Goal: Answer question/provide support: Share knowledge or assist other users

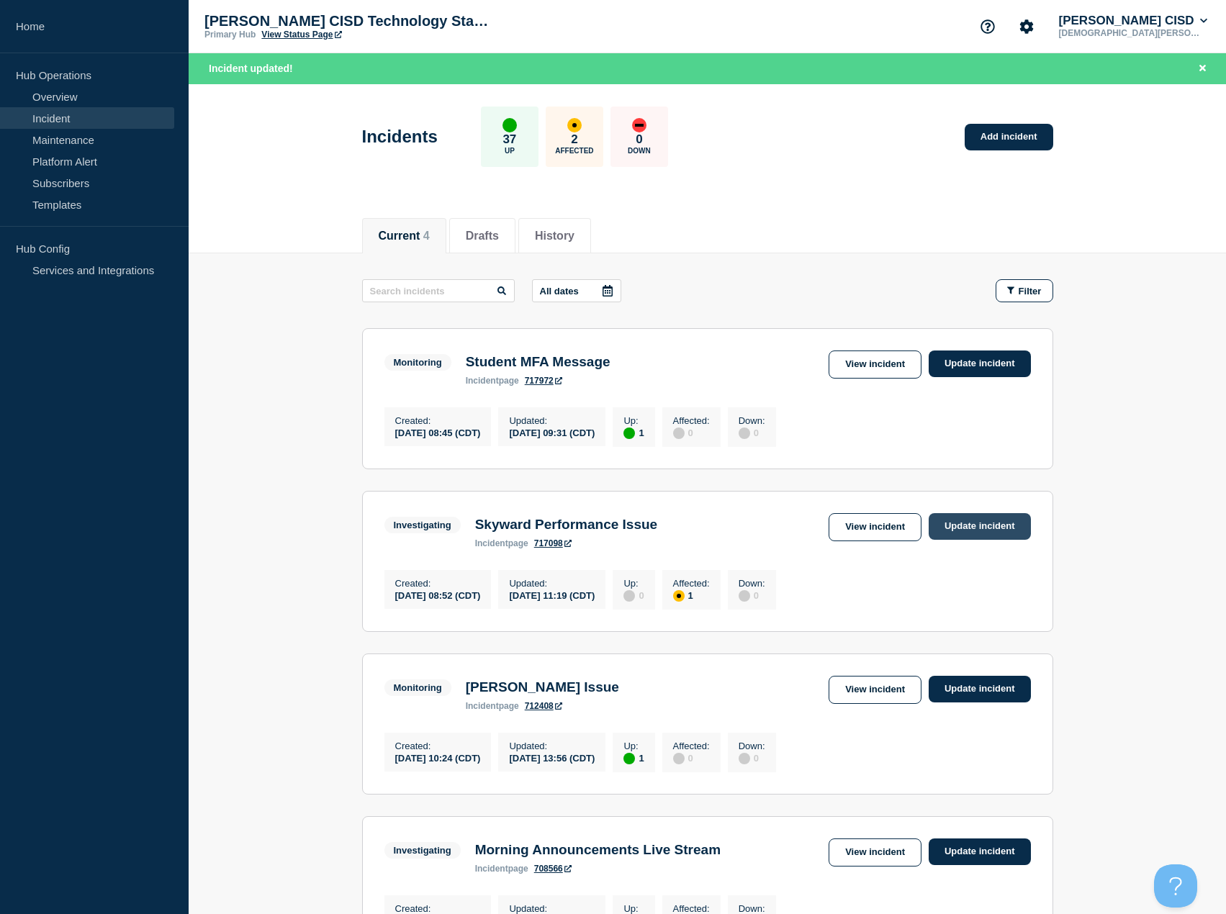
click at [967, 531] on link "Update incident" at bounding box center [979, 526] width 102 height 27
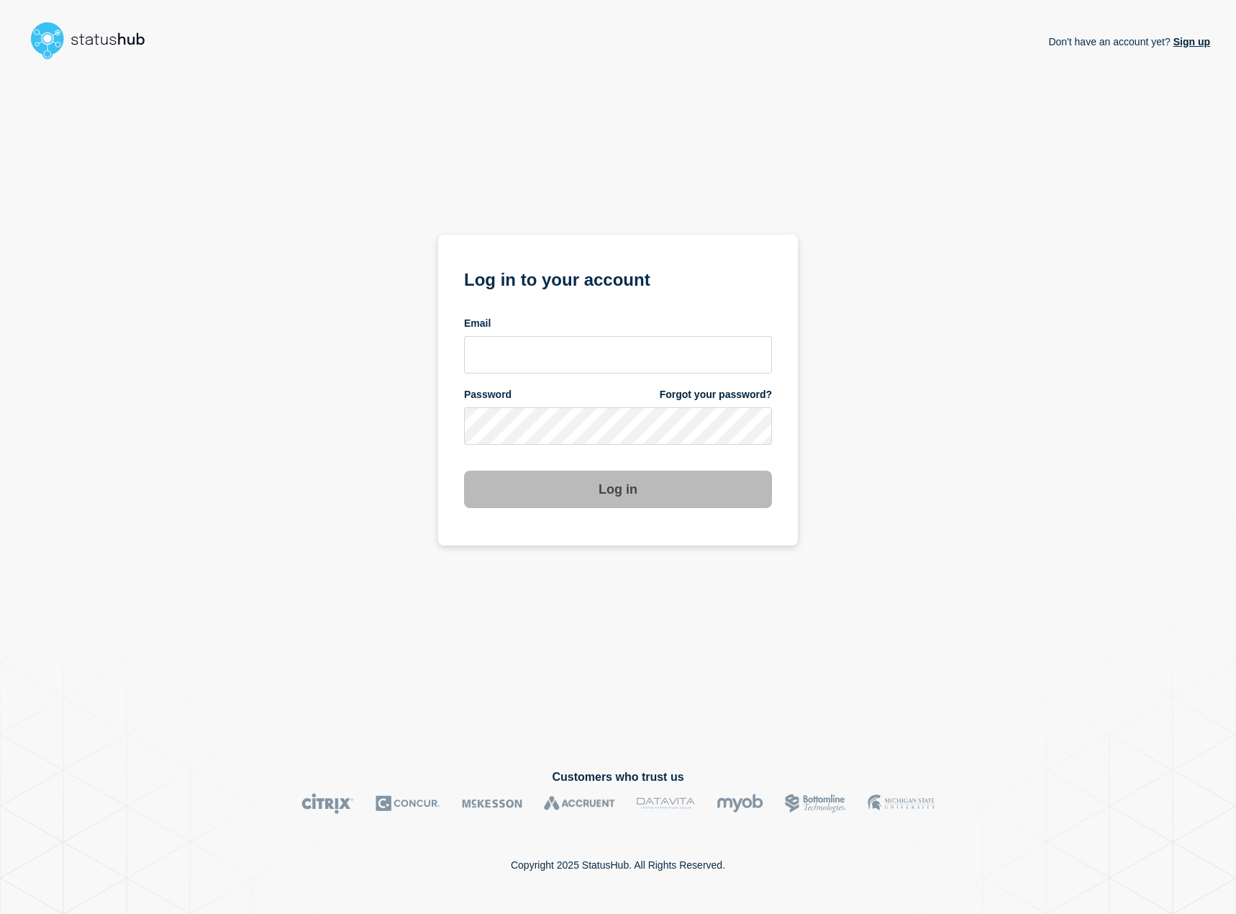
click at [582, 452] on form "Log in to your account Email Password Forgot your password? Log in" at bounding box center [618, 386] width 308 height 243
type input "kguthery@lcisd.org"
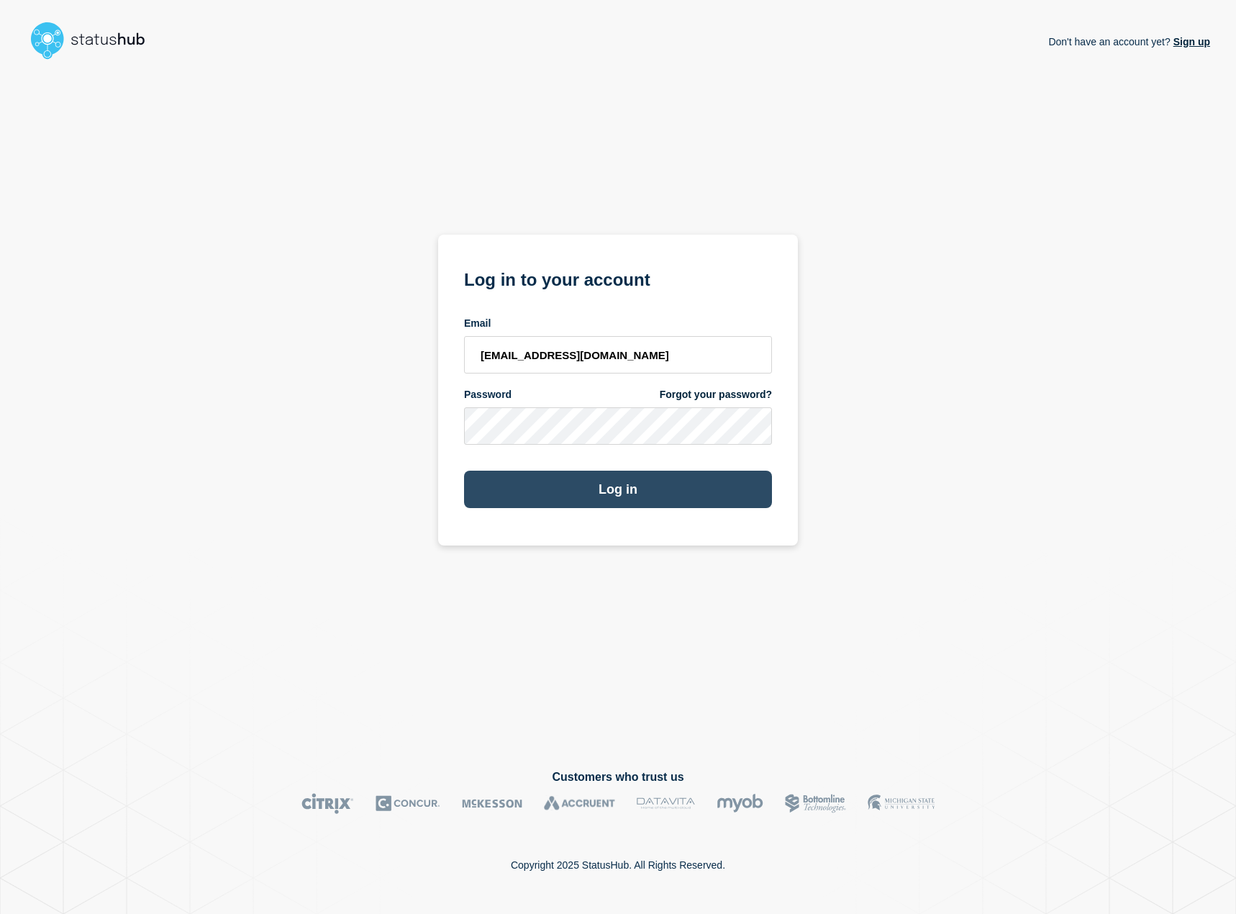
click at [636, 488] on button "Log in" at bounding box center [618, 489] width 308 height 37
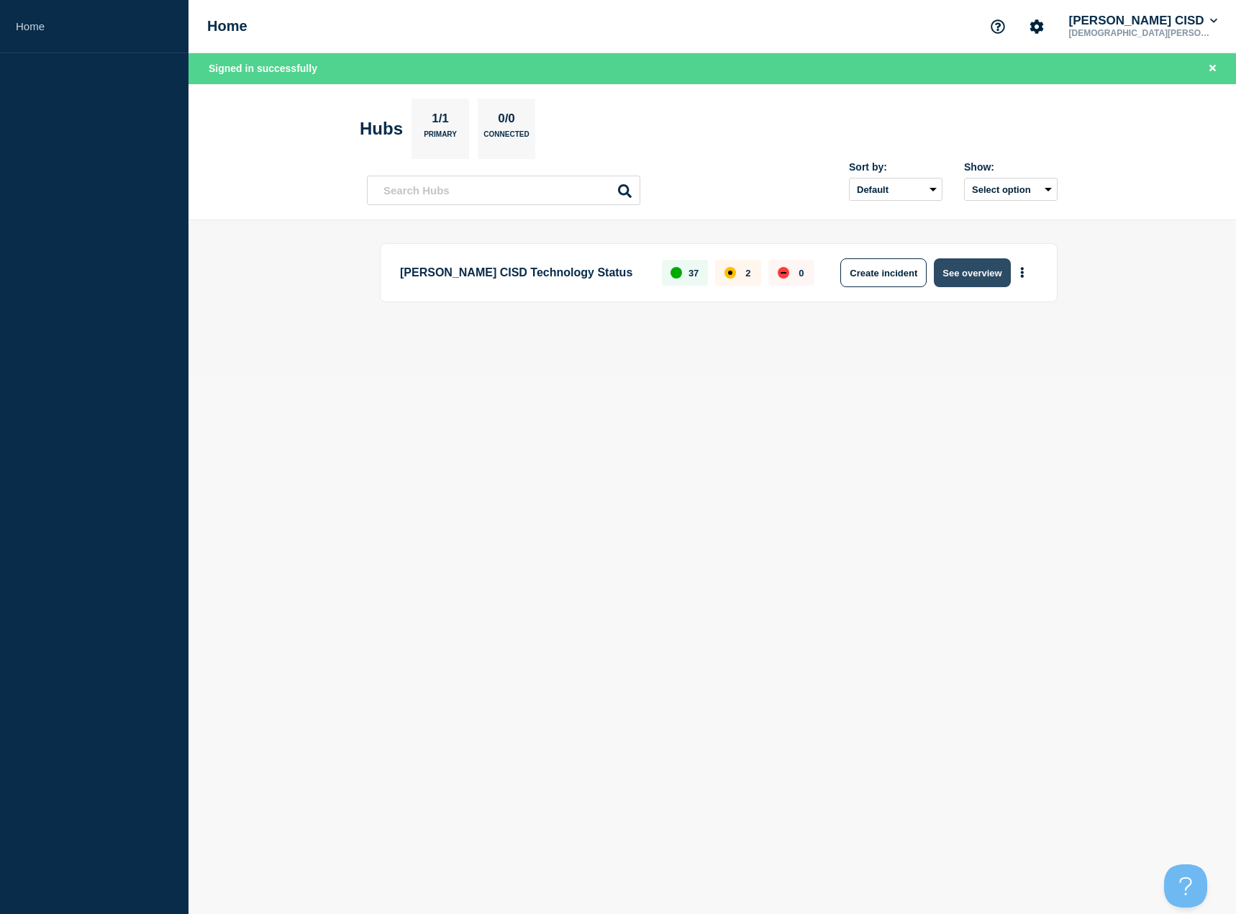
click at [964, 280] on button "See overview" at bounding box center [972, 272] width 76 height 29
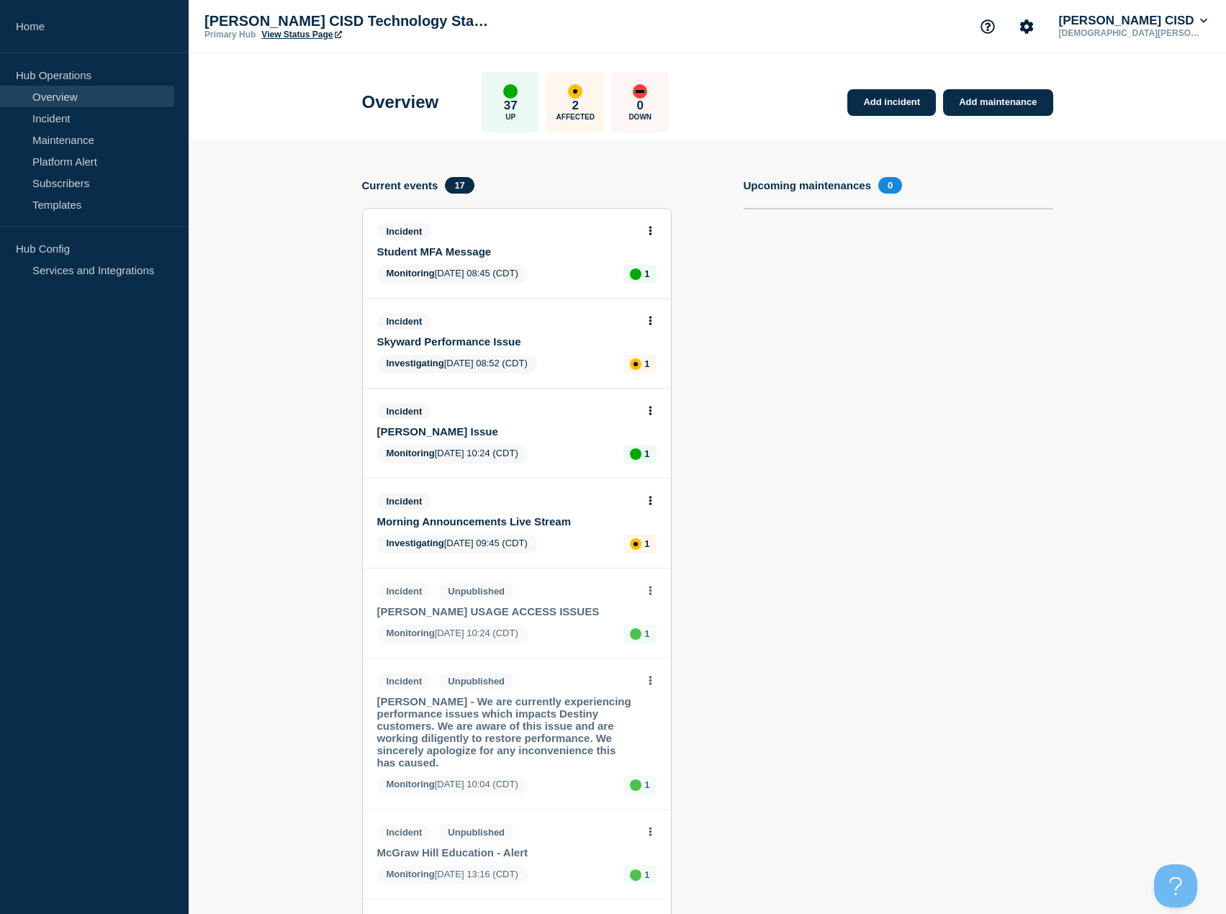
click at [483, 346] on link "Skyward Performance Issue" at bounding box center [507, 341] width 260 height 12
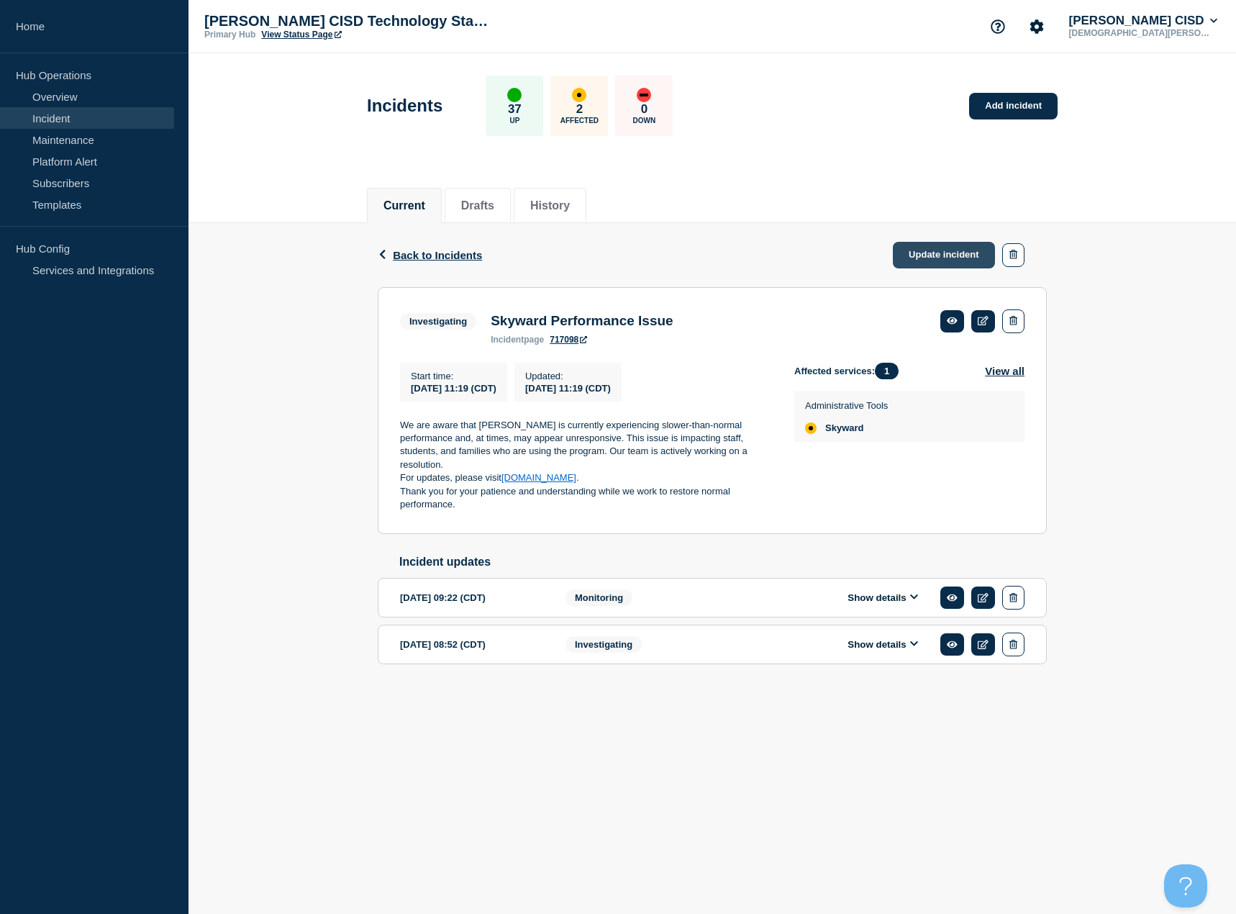
click at [957, 256] on link "Update incident" at bounding box center [944, 255] width 102 height 27
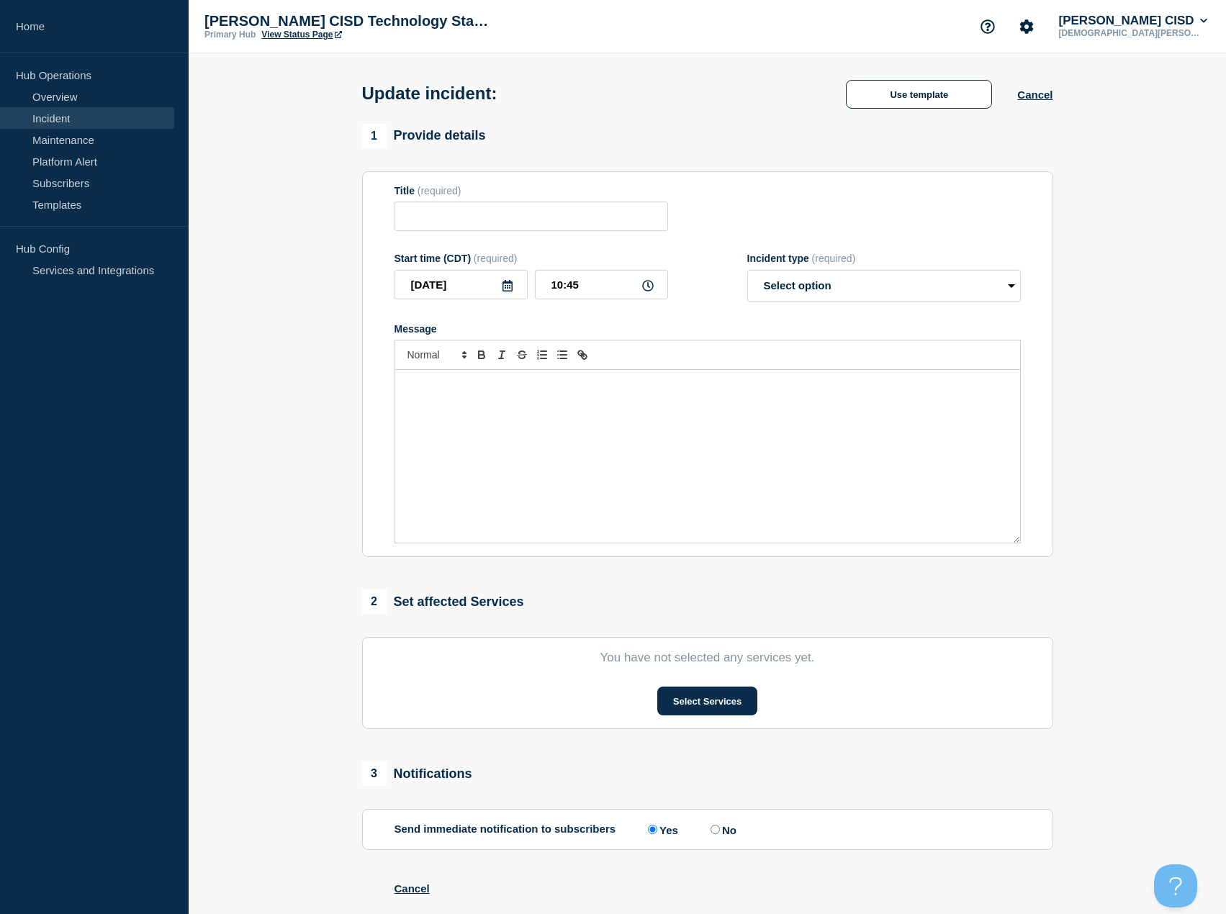
type input "Skyward Performance Issue"
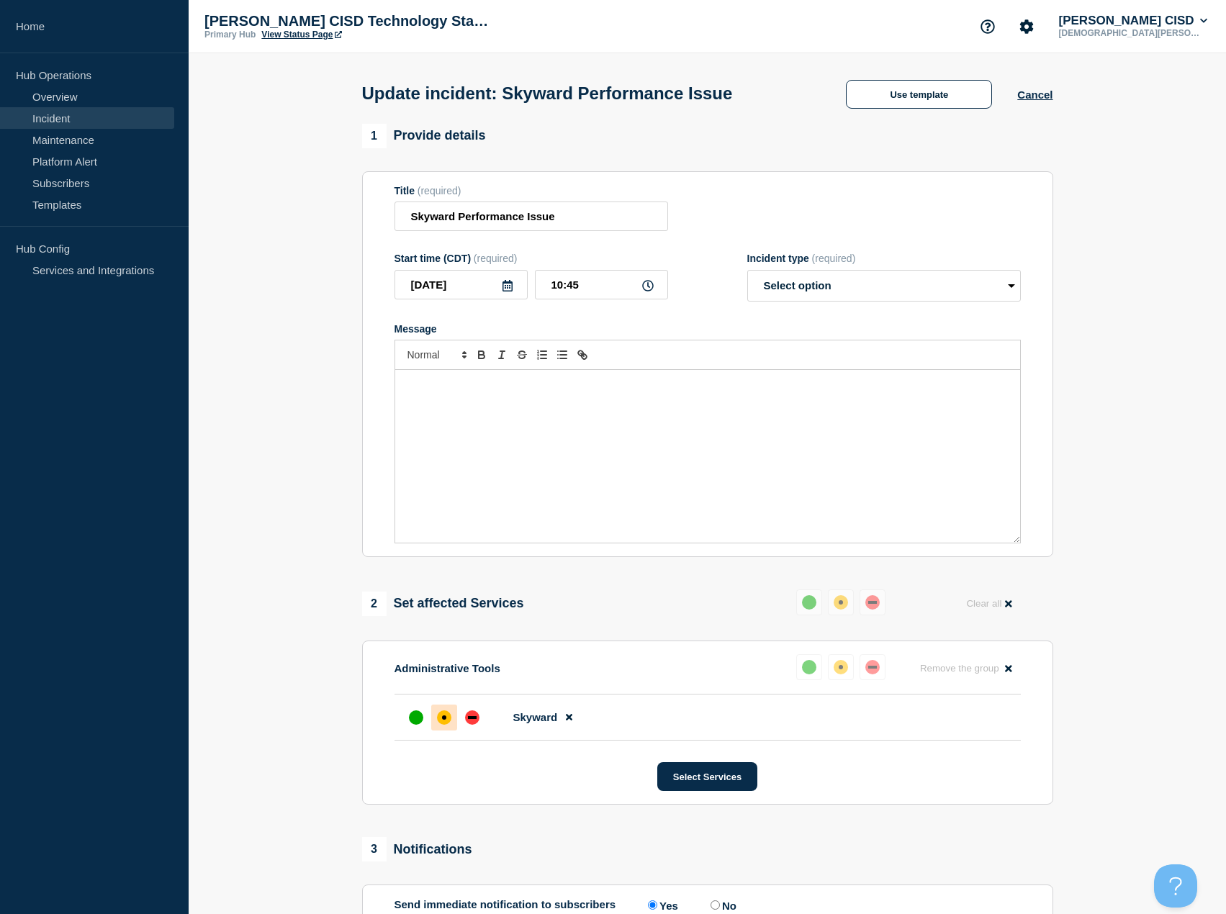
click at [498, 402] on div "Message" at bounding box center [707, 456] width 625 height 173
click at [801, 282] on select "Select option Investigating Identified Monitoring Resolved" at bounding box center [883, 286] width 273 height 32
select select "monitoring"
click at [747, 273] on select "Select option Investigating Identified Monitoring Resolved" at bounding box center [883, 286] width 273 height 32
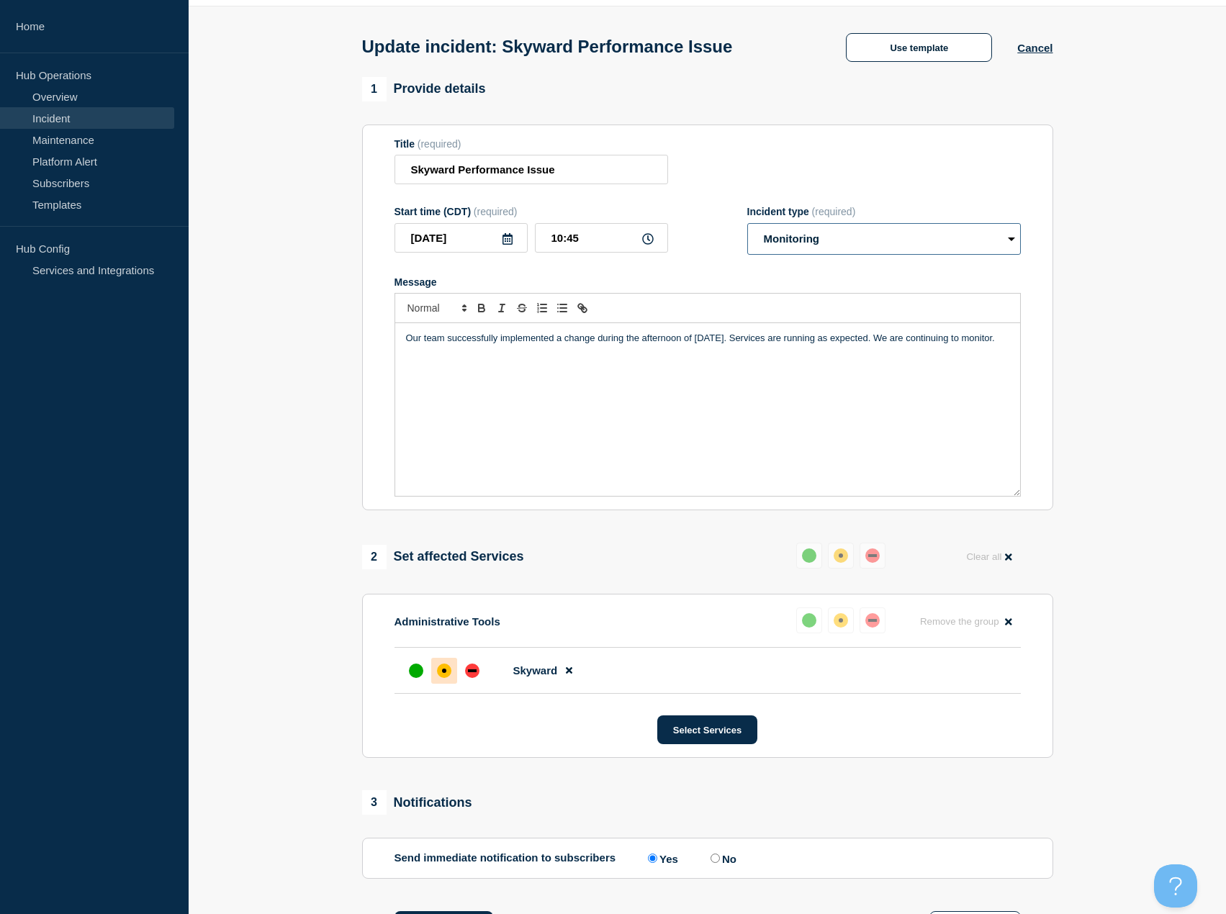
scroll to position [72, 0]
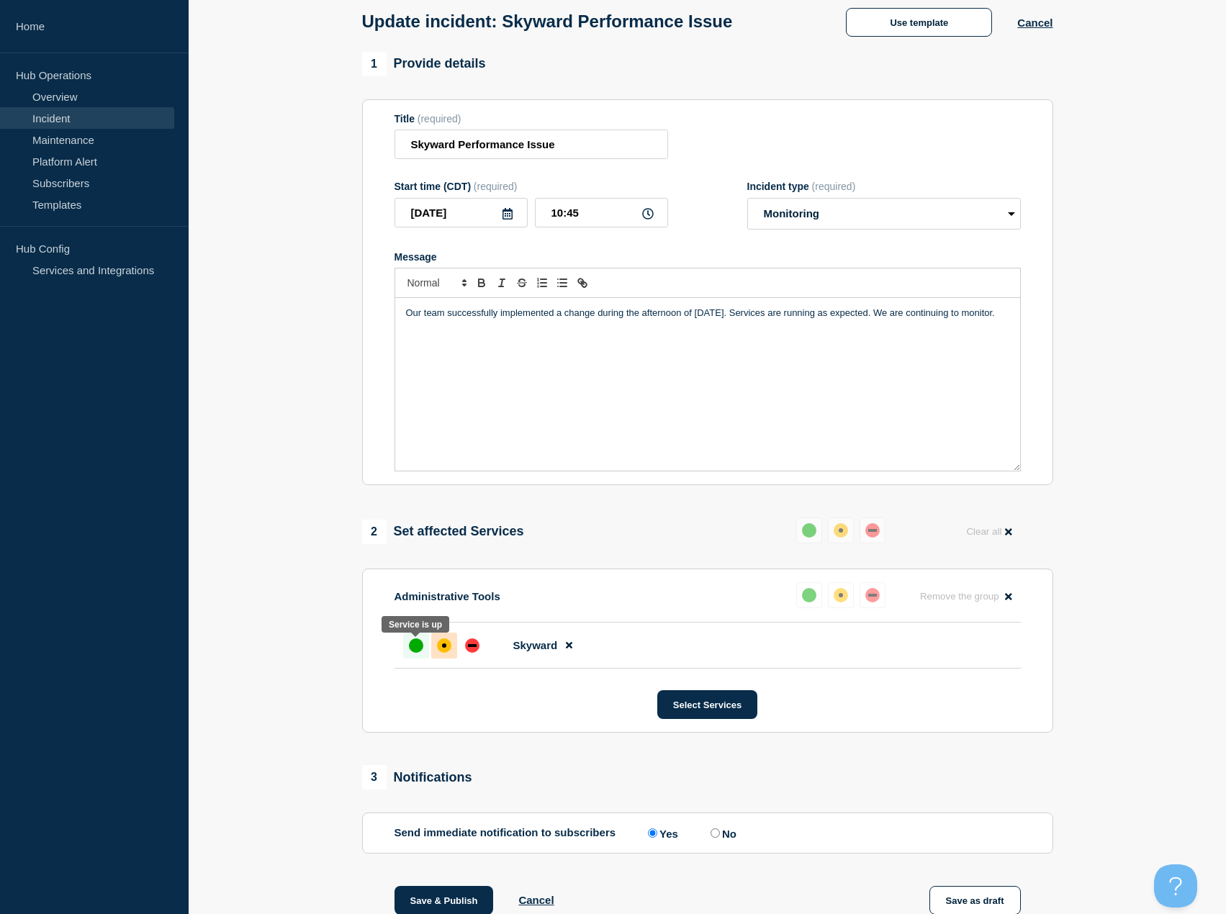
click at [416, 643] on div "up" at bounding box center [416, 645] width 14 height 14
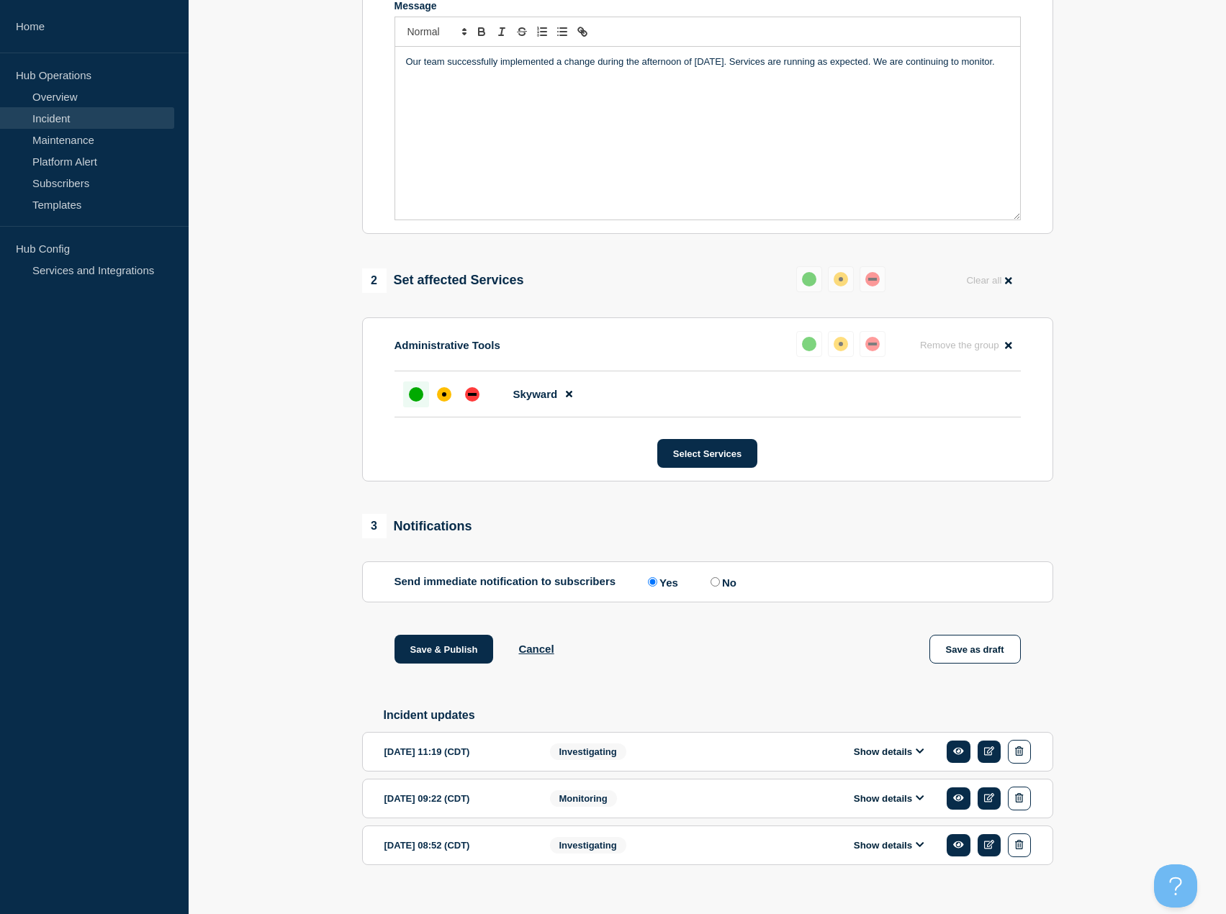
scroll to position [348, 0]
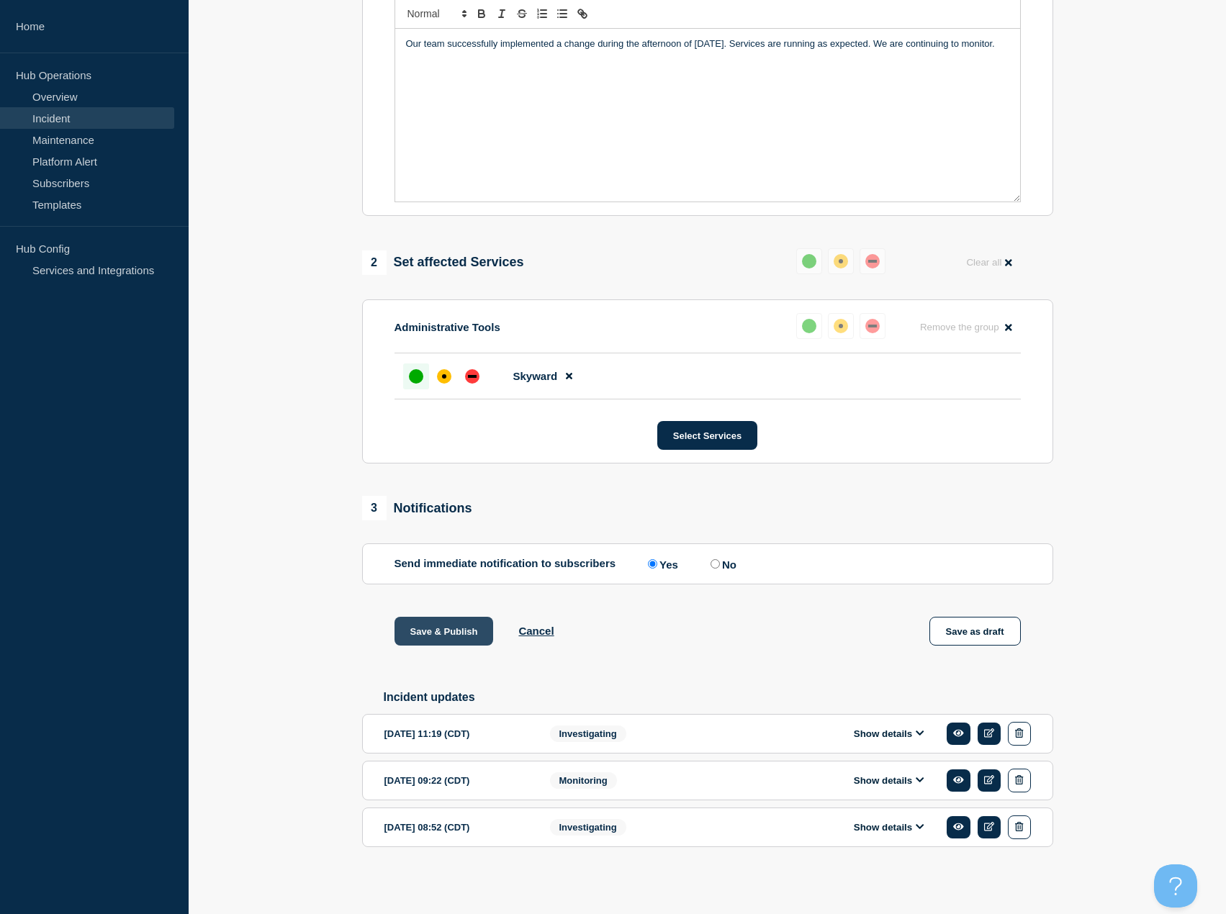
click at [445, 629] on button "Save & Publish" at bounding box center [443, 631] width 99 height 29
